Goal: Task Accomplishment & Management: Complete application form

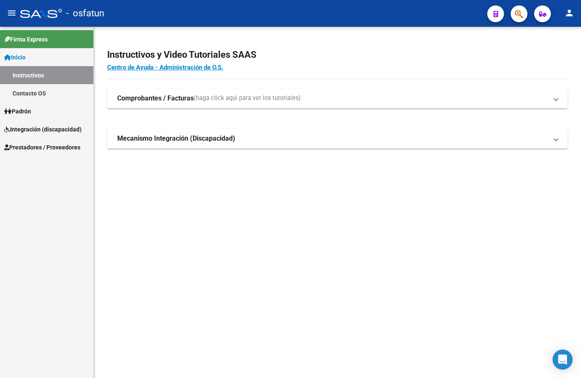
click at [48, 144] on span "Prestadores / Proveedores" at bounding box center [42, 147] width 76 height 9
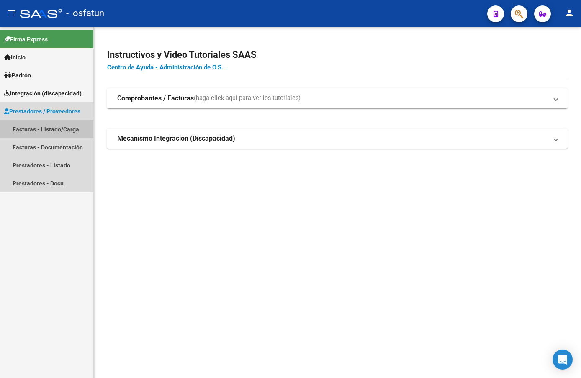
click at [61, 129] on link "Facturas - Listado/Carga" at bounding box center [46, 129] width 93 height 18
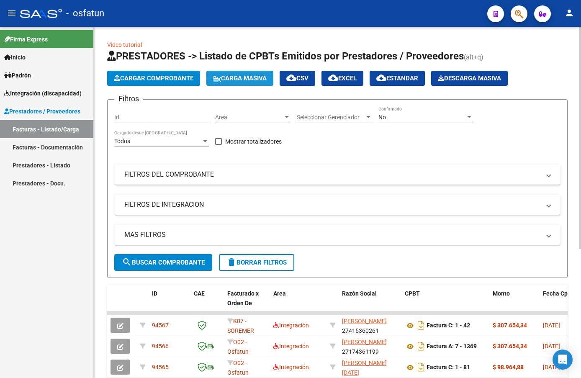
click at [236, 77] on span "Carga Masiva" at bounding box center [240, 79] width 54 height 8
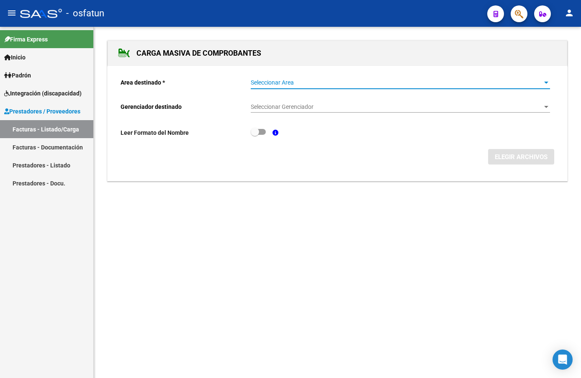
click at [347, 81] on span "Seleccionar Area" at bounding box center [397, 82] width 292 height 7
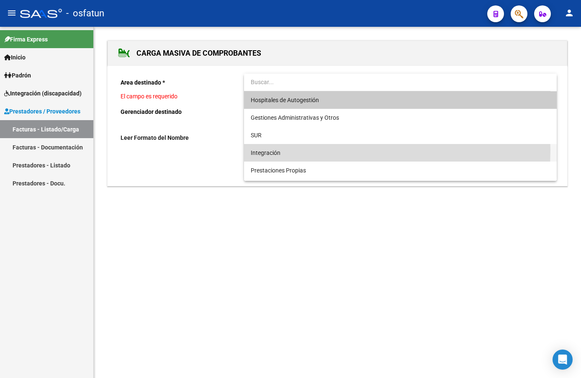
click at [286, 150] on span "Integración" at bounding box center [400, 153] width 299 height 18
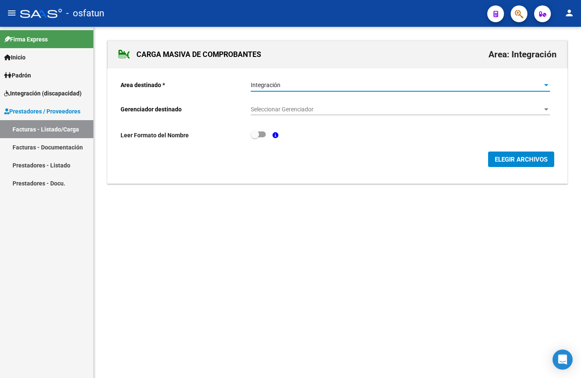
click at [362, 107] on span "Seleccionar Gerenciador" at bounding box center [397, 109] width 292 height 7
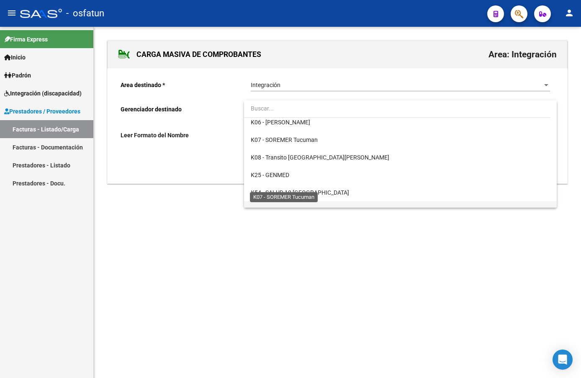
scroll to position [403, 0]
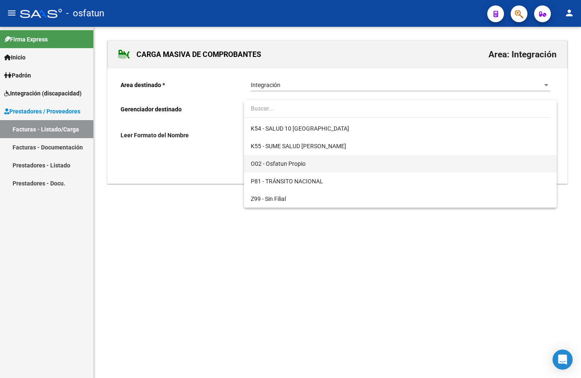
click at [314, 165] on span "O02 - Osfatun Propio" at bounding box center [400, 164] width 299 height 18
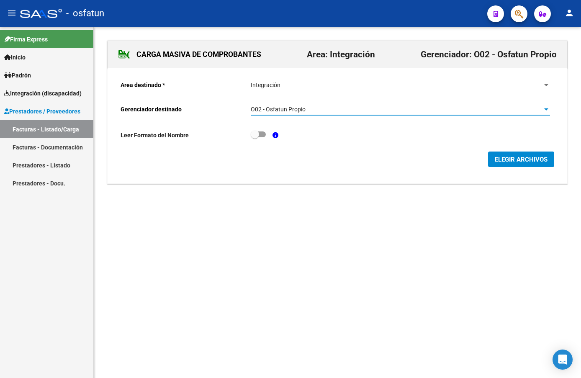
click at [512, 166] on button "ELEGIR ARCHIVOS" at bounding box center [521, 159] width 66 height 15
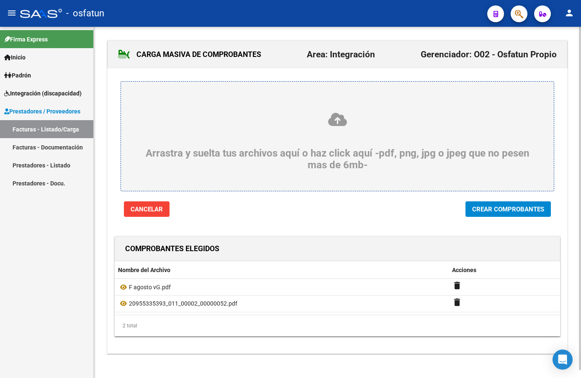
click at [503, 207] on span "Crear Comprobantes" at bounding box center [508, 210] width 72 height 8
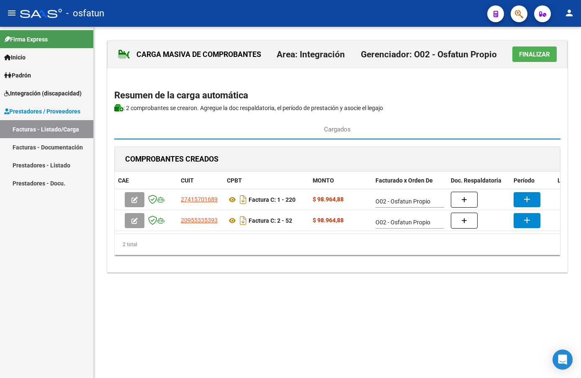
click at [335, 312] on mat-sidenav-content "CARGA MASIVA DE COMPROBANTES Area: Integración Gerenciador: O02 - Osfatun Propi…" at bounding box center [337, 202] width 487 height 351
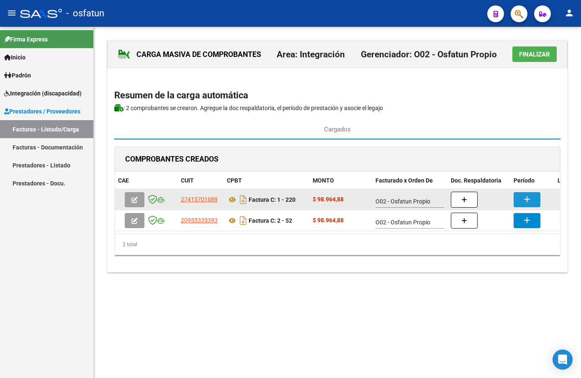
click at [525, 197] on mat-icon "add" at bounding box center [527, 199] width 10 height 10
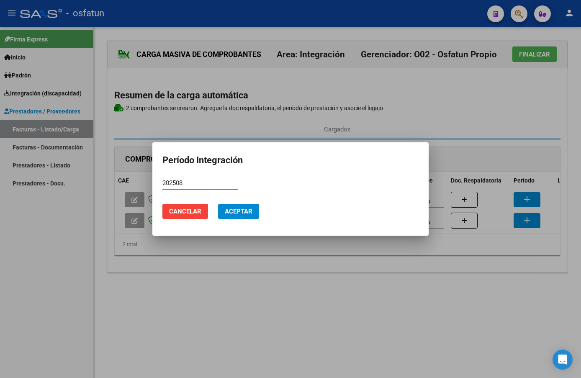
type input "202508"
click at [242, 216] on button "Aceptar" at bounding box center [238, 211] width 41 height 15
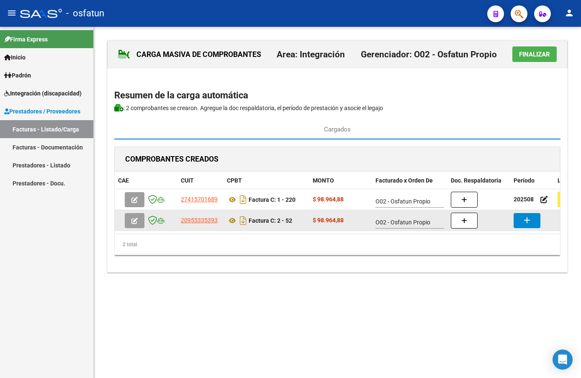
click at [525, 220] on mat-icon "add" at bounding box center [527, 220] width 10 height 10
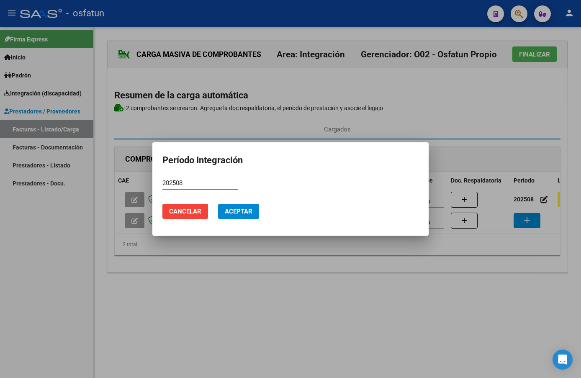
type input "202508"
click at [248, 216] on button "Aceptar" at bounding box center [238, 211] width 41 height 15
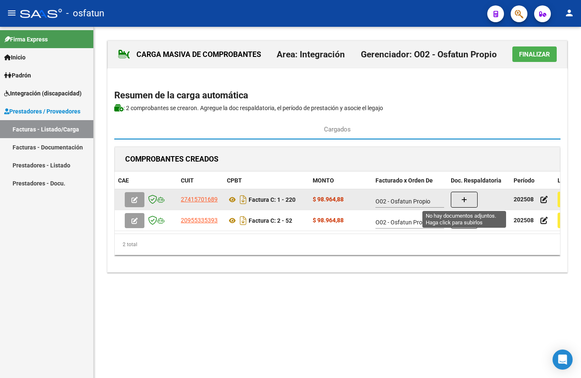
click at [465, 201] on icon "button" at bounding box center [464, 200] width 6 height 6
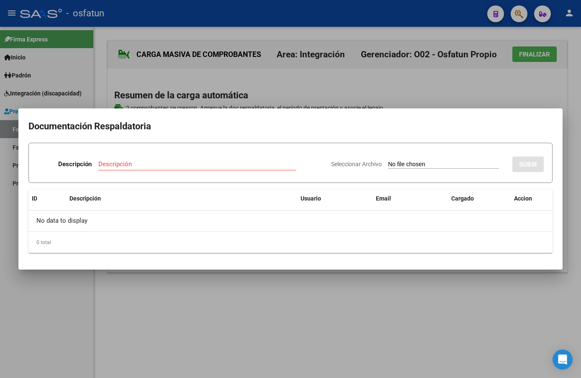
click at [452, 329] on div at bounding box center [290, 189] width 581 height 378
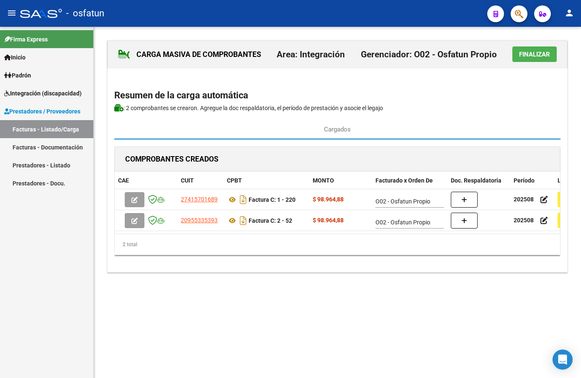
drag, startPoint x: 286, startPoint y: 337, endPoint x: 299, endPoint y: 332, distance: 13.4
click at [287, 337] on mat-sidenav-content "CARGA MASIVA DE COMPROBANTES Area: Integración Gerenciador: O02 - Osfatun Propi…" at bounding box center [337, 202] width 487 height 351
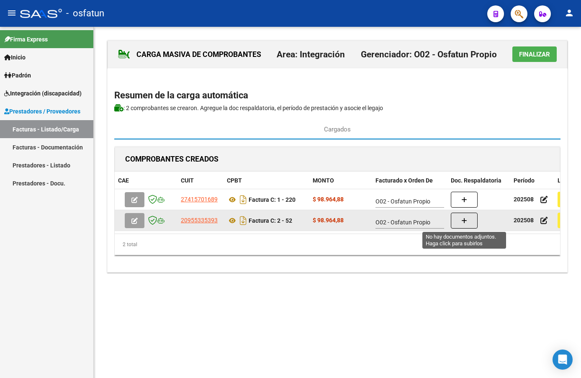
click at [471, 218] on button "button" at bounding box center [464, 221] width 27 height 16
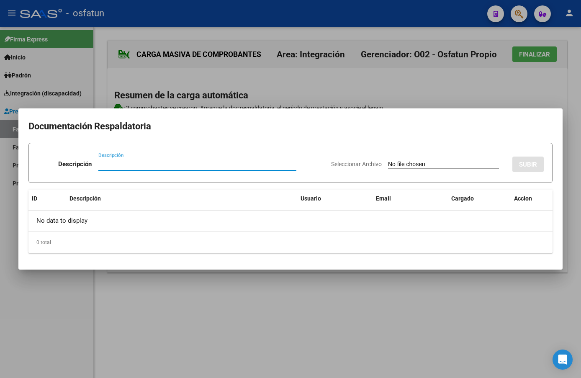
click at [492, 302] on div at bounding box center [290, 189] width 581 height 378
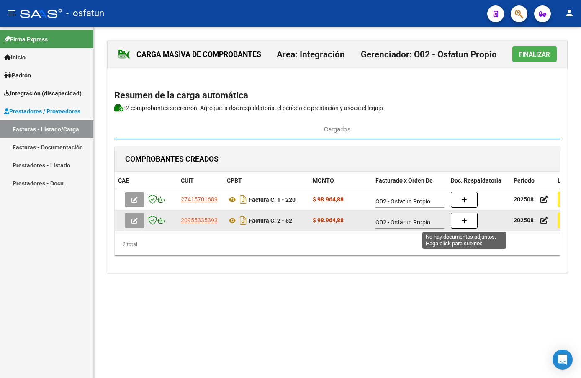
click at [473, 224] on button "button" at bounding box center [464, 221] width 27 height 16
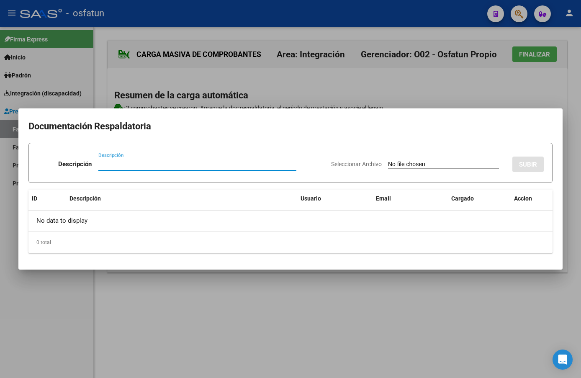
click at [402, 164] on input "Seleccionar Archivo" at bounding box center [443, 165] width 111 height 8
click at [399, 318] on div at bounding box center [290, 189] width 581 height 378
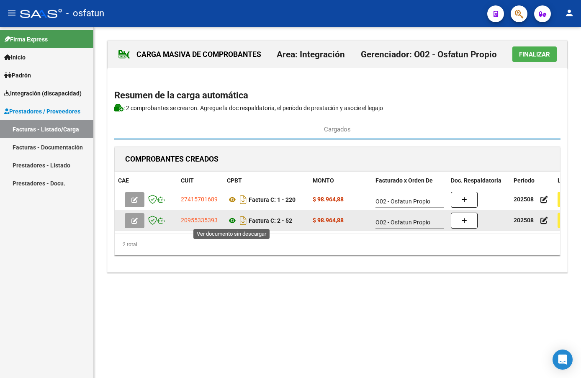
click at [236, 222] on icon at bounding box center [232, 221] width 11 height 10
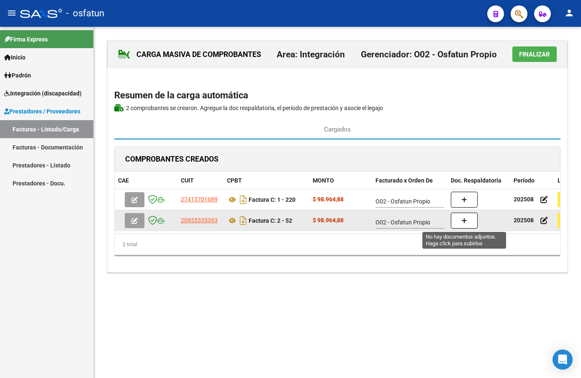
click at [469, 222] on button "button" at bounding box center [464, 221] width 27 height 16
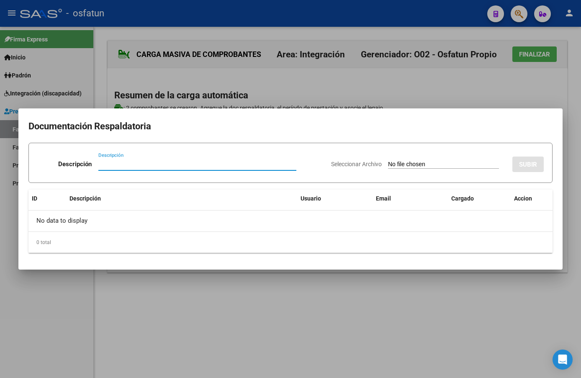
click at [390, 170] on div "Seleccionar Archivo SUBIR" at bounding box center [437, 163] width 213 height 26
click at [390, 163] on input "Seleccionar Archivo" at bounding box center [443, 165] width 111 height 8
type input "C:\fakepath\[PERSON_NAME].pdf"
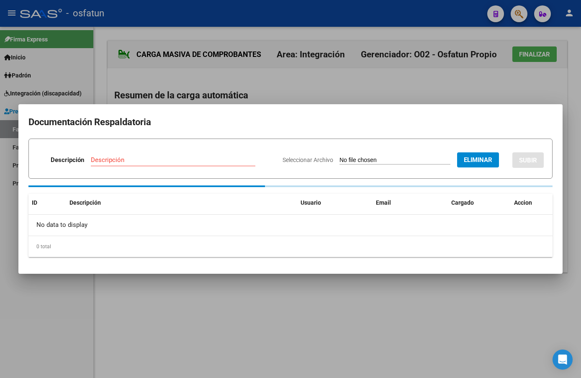
click at [203, 155] on div "Descripción" at bounding box center [173, 160] width 165 height 13
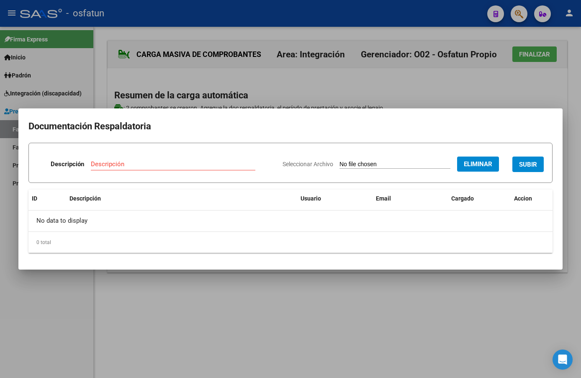
click at [204, 160] on div "Descripción" at bounding box center [173, 164] width 165 height 13
type input "Asistencia"
click at [528, 160] on button "SUBIR" at bounding box center [527, 164] width 31 height 15
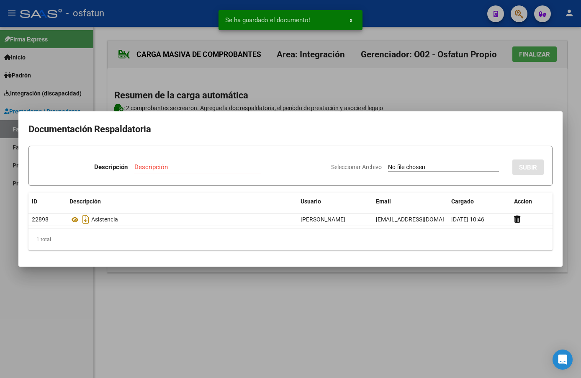
click at [336, 280] on div at bounding box center [290, 189] width 581 height 378
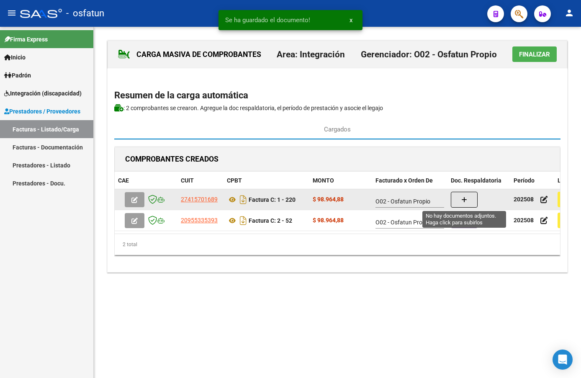
click at [464, 198] on icon "button" at bounding box center [464, 200] width 6 height 6
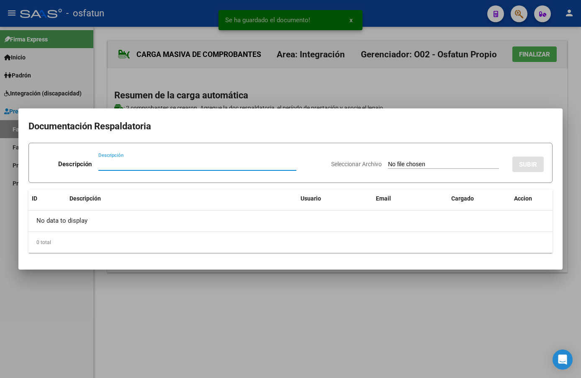
click at [476, 163] on input "Seleccionar Archivo" at bounding box center [443, 165] width 111 height 8
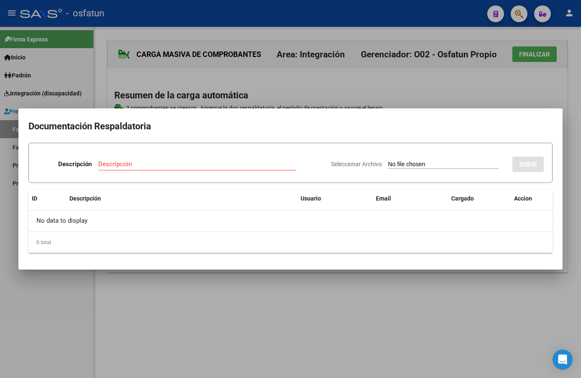
type input "C:\fakepath\p agosto [PERSON_NAME]pdf"
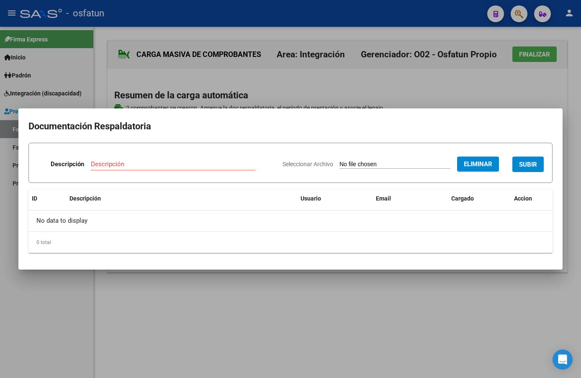
click at [231, 167] on input "Descripción" at bounding box center [173, 164] width 165 height 8
type input "Asistencia"
click at [542, 165] on button "SUBIR" at bounding box center [527, 164] width 31 height 15
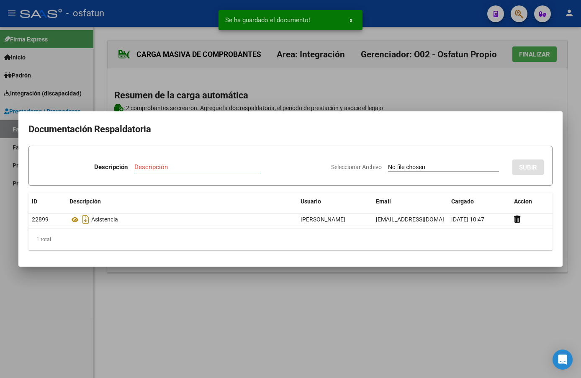
click at [317, 312] on div at bounding box center [290, 189] width 581 height 378
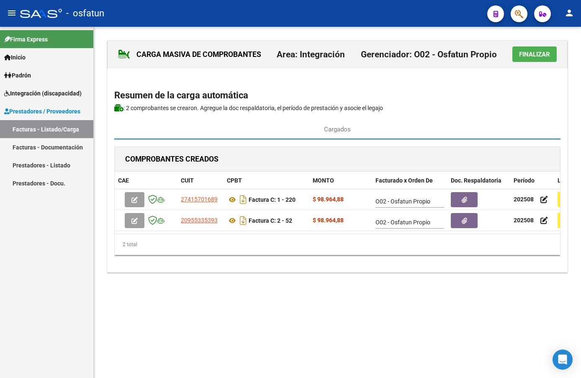
drag, startPoint x: 350, startPoint y: 240, endPoint x: 354, endPoint y: 237, distance: 4.5
click at [353, 234] on datatable-body "27415701689 Factura C: 1 - 220 $ 98.964,88 O02 - Osfatun Propio 202508 add 2095…" at bounding box center [337, 211] width 445 height 44
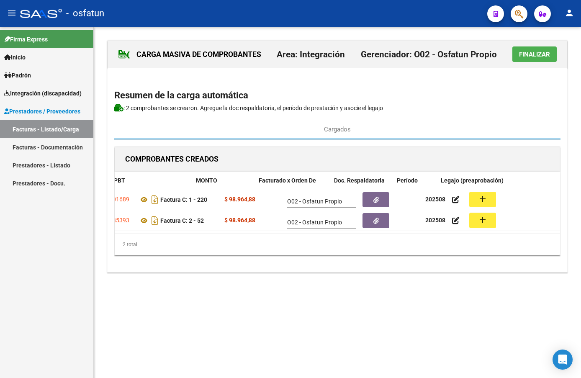
scroll to position [0, 120]
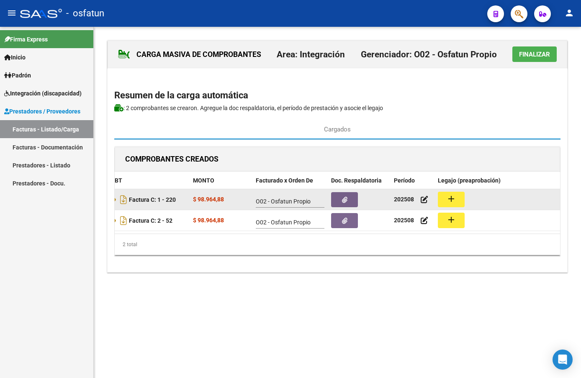
click at [452, 197] on mat-icon "add" at bounding box center [451, 199] width 10 height 10
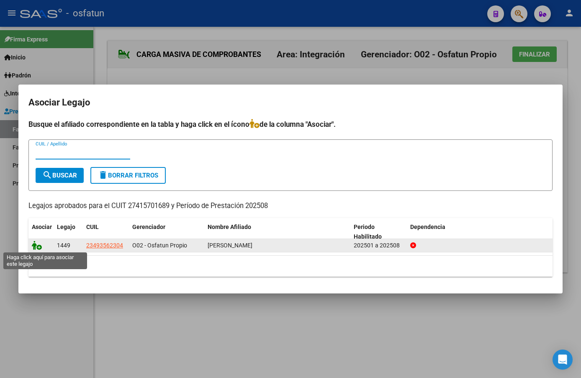
click at [35, 247] on icon at bounding box center [37, 245] width 10 height 9
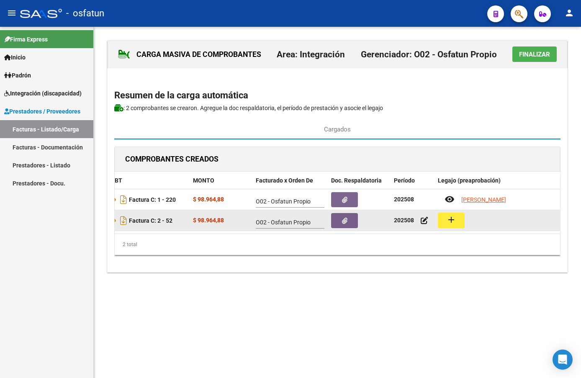
click at [443, 224] on button "add" at bounding box center [451, 220] width 27 height 15
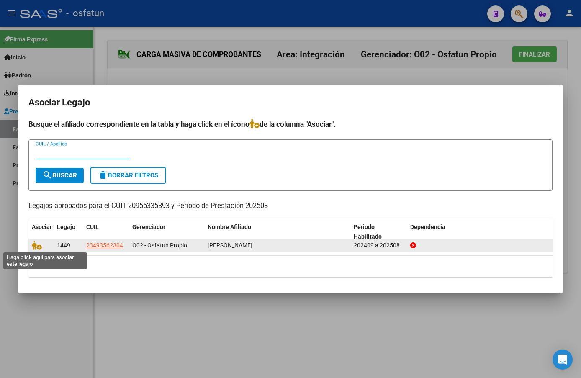
click at [43, 246] on span at bounding box center [38, 245] width 13 height 7
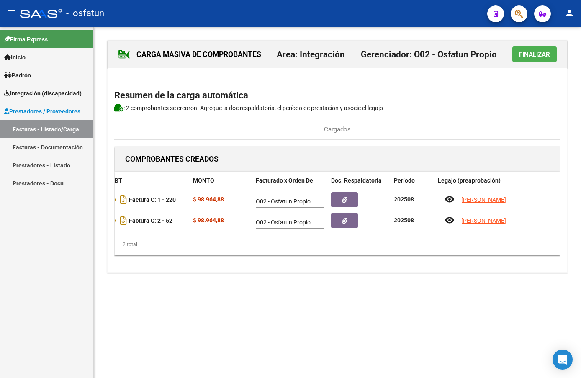
scroll to position [0, 0]
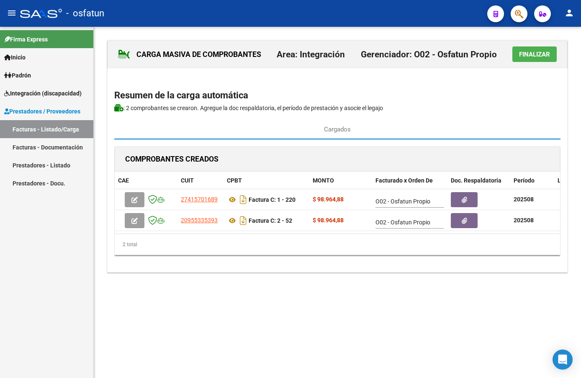
click at [538, 56] on span "Finalizar" at bounding box center [534, 55] width 31 height 8
